Goal: Check status: Check status

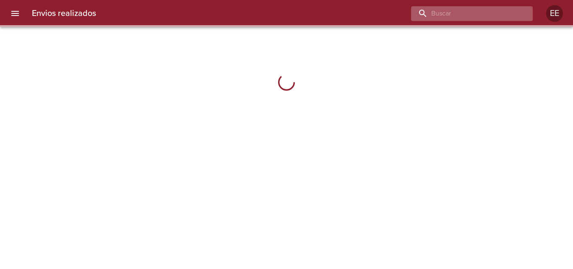
click at [460, 15] on input "buscar" at bounding box center [464, 13] width 107 height 15
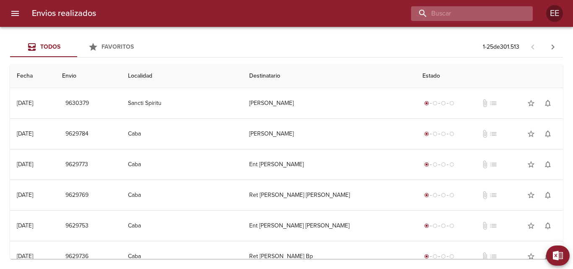
click at [460, 15] on input "buscar" at bounding box center [464, 13] width 107 height 15
paste input "[PERSON_NAME]"
type input "[PERSON_NAME]"
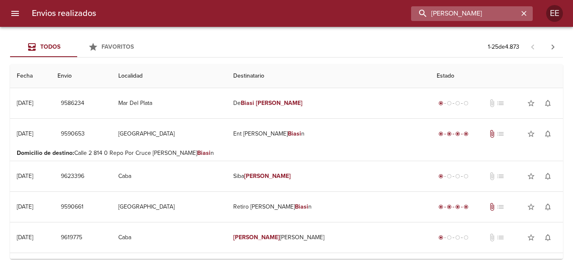
click at [515, 15] on input "[PERSON_NAME]" at bounding box center [464, 13] width 107 height 15
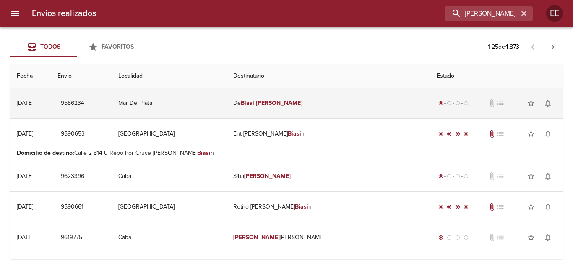
click at [254, 105] on em "Biasi" at bounding box center [247, 102] width 13 height 7
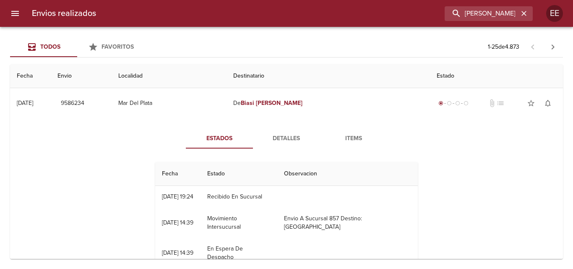
click at [279, 136] on span "Detalles" at bounding box center [286, 138] width 57 height 10
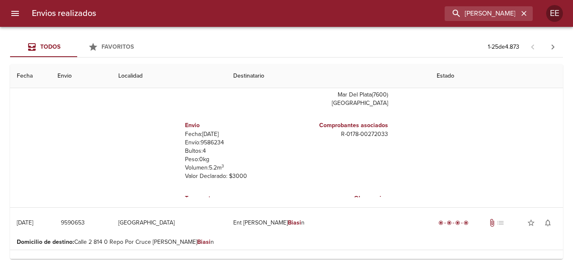
scroll to position [42, 0]
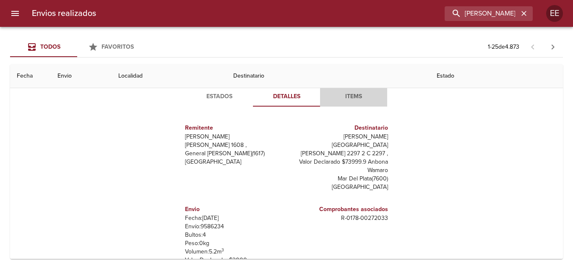
click at [349, 98] on span "Items" at bounding box center [353, 97] width 57 height 10
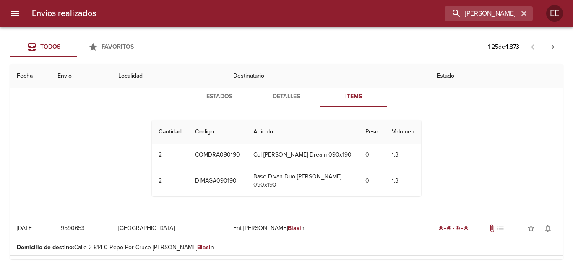
click at [288, 90] on button "Detalles" at bounding box center [286, 96] width 67 height 20
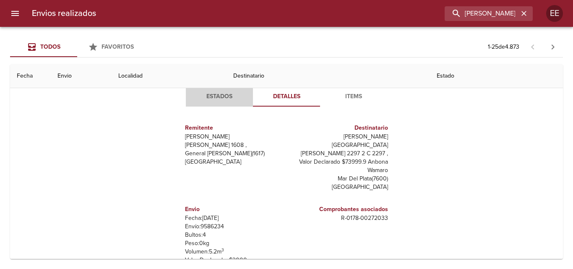
click at [210, 97] on span "Estados" at bounding box center [219, 97] width 57 height 10
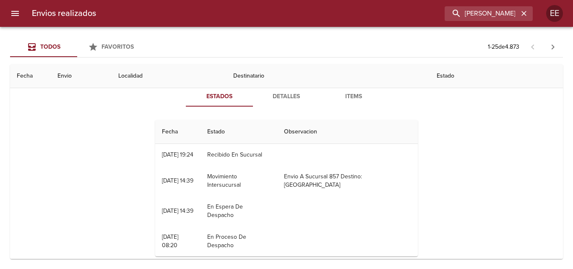
scroll to position [0, 0]
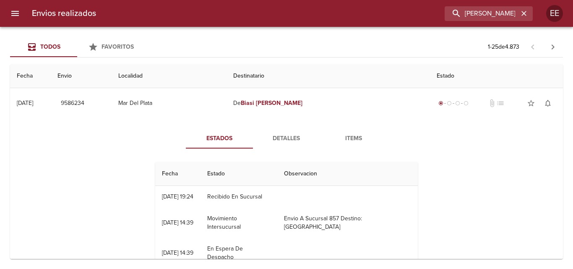
click at [455, 154] on div "Estados Detalles Items Fecha Estado Observacion 15/09 [DATE] 19:24 Recibido En …" at bounding box center [287, 216] width 540 height 197
